Goal: Task Accomplishment & Management: Manage account settings

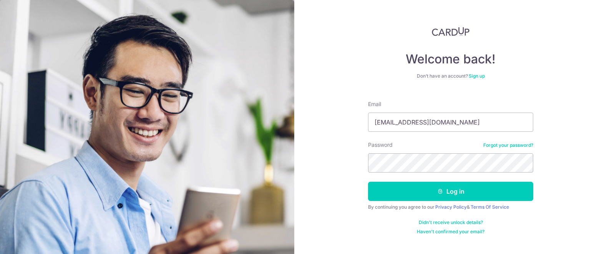
type input "[PERSON_NAME][EMAIL_ADDRESS][PERSON_NAME][DOMAIN_NAME]"
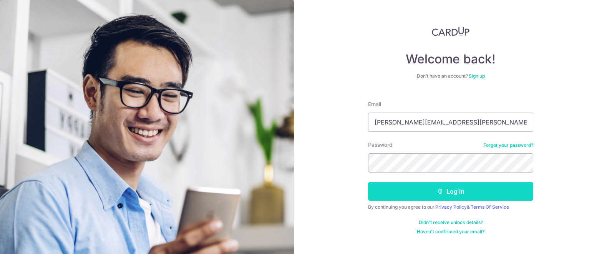
click at [486, 194] on button "Log in" at bounding box center [450, 191] width 165 height 19
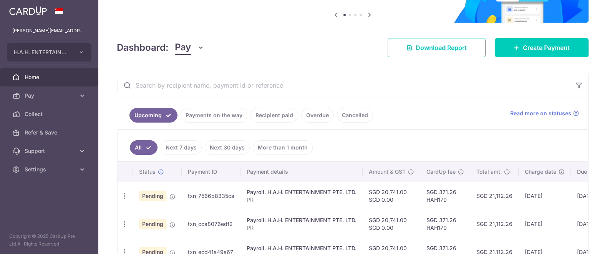
scroll to position [77, 0]
